Goal: Task Accomplishment & Management: Use online tool/utility

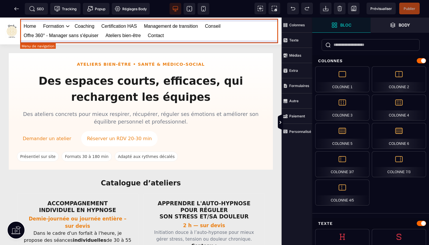
click at [30, 23] on link "Home" at bounding box center [30, 26] width 13 height 9
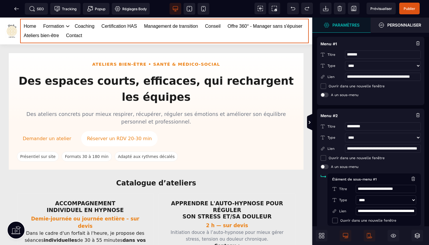
click at [418, 77] on input "**********" at bounding box center [383, 77] width 76 height 8
type input "**********"
click at [408, 7] on span "Publier" at bounding box center [410, 8] width 12 height 4
click at [15, 7] on icon at bounding box center [17, 9] width 6 height 6
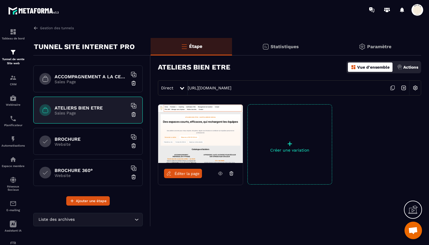
scroll to position [218, 0]
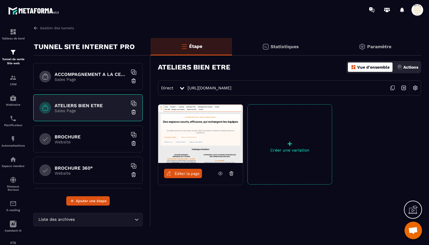
click at [82, 140] on p "Website" at bounding box center [91, 142] width 73 height 5
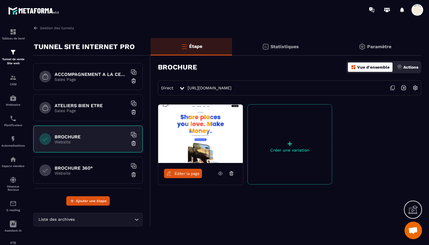
click at [85, 171] on h6 "BROCHURE 360°" at bounding box center [91, 168] width 73 height 6
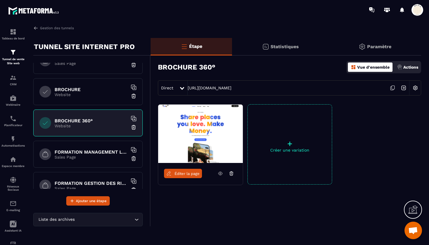
scroll to position [272, 0]
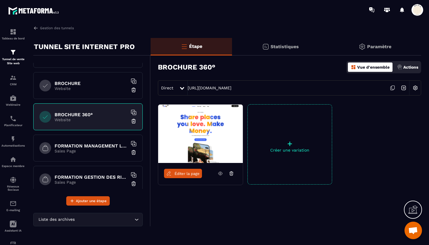
click at [90, 153] on div "FORMATION MANAGEMENT LEADERSHIP Sales Page" at bounding box center [88, 148] width 110 height 27
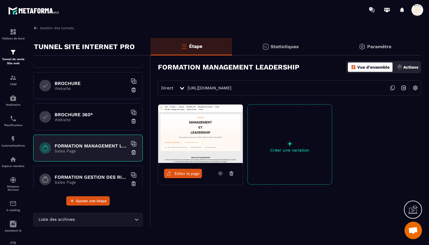
click at [180, 173] on span "Éditer la page" at bounding box center [187, 173] width 25 height 4
